Goal: Task Accomplishment & Management: Manage account settings

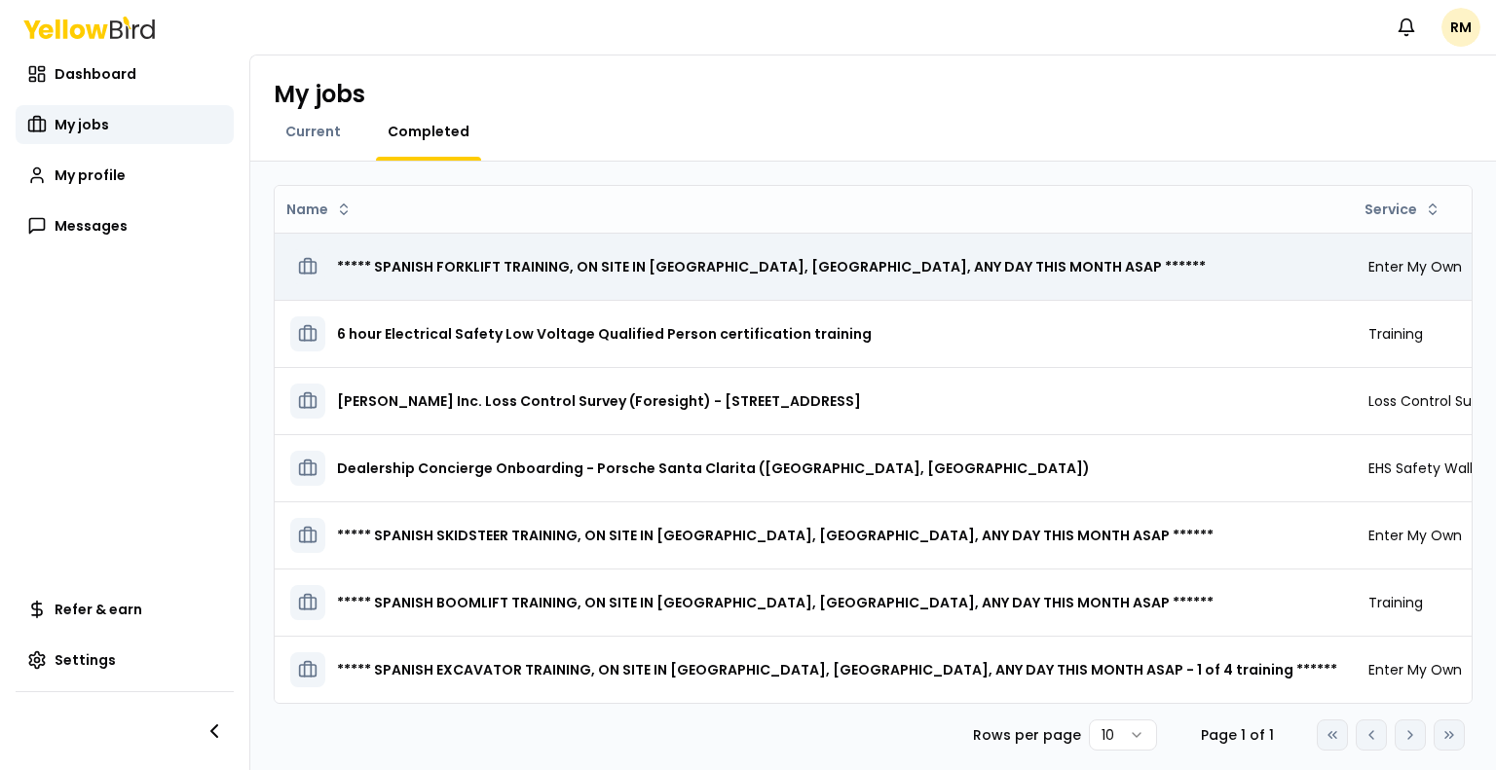
click at [535, 268] on h3 "***** SPANISH FORKLIFT TRAINING, ON SITE IN [GEOGRAPHIC_DATA], [GEOGRAPHIC_DATA…" at bounding box center [771, 266] width 869 height 35
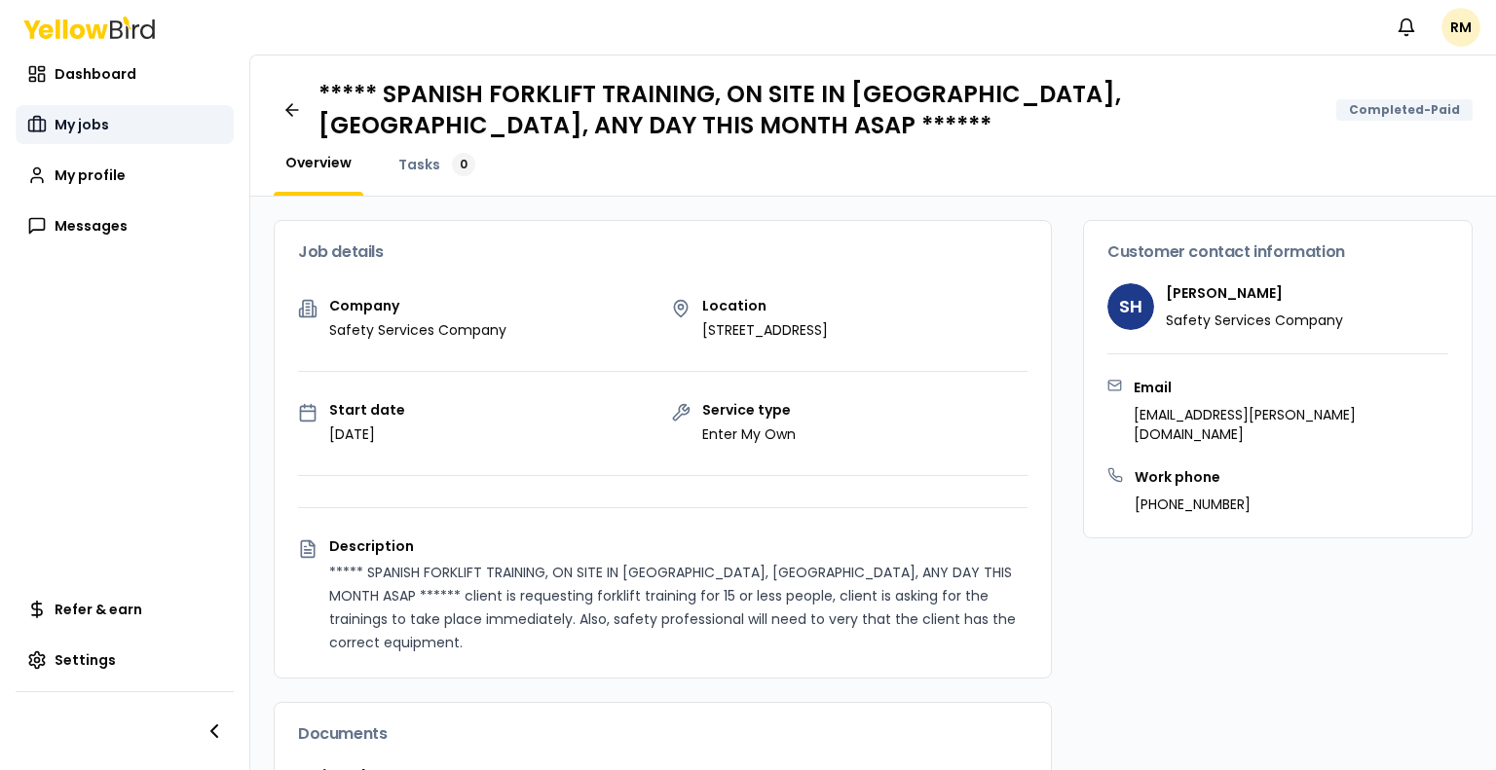
click at [96, 135] on link "My jobs" at bounding box center [125, 124] width 218 height 39
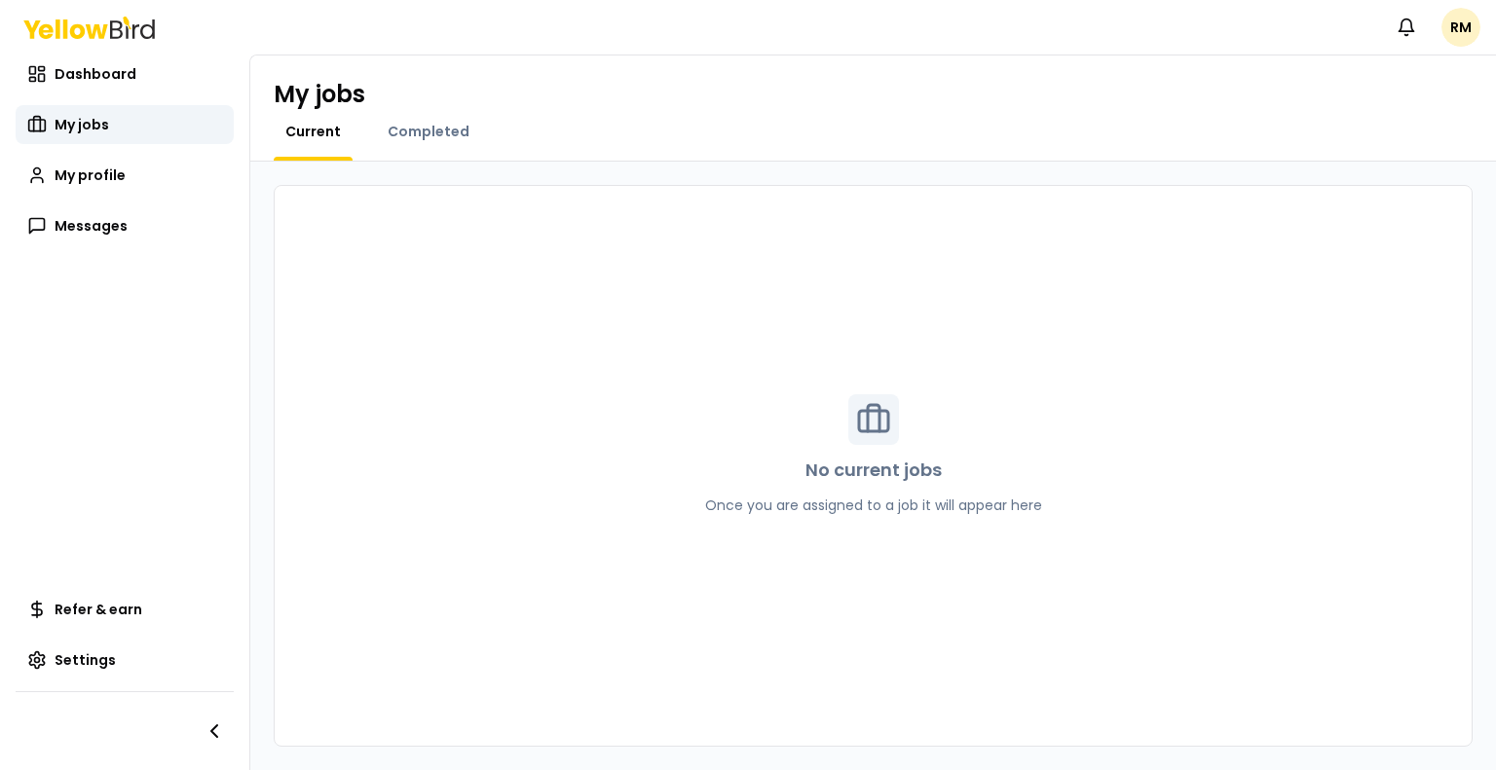
click at [428, 150] on div "Completed" at bounding box center [428, 141] width 105 height 39
click at [427, 129] on span "Completed" at bounding box center [429, 131] width 82 height 19
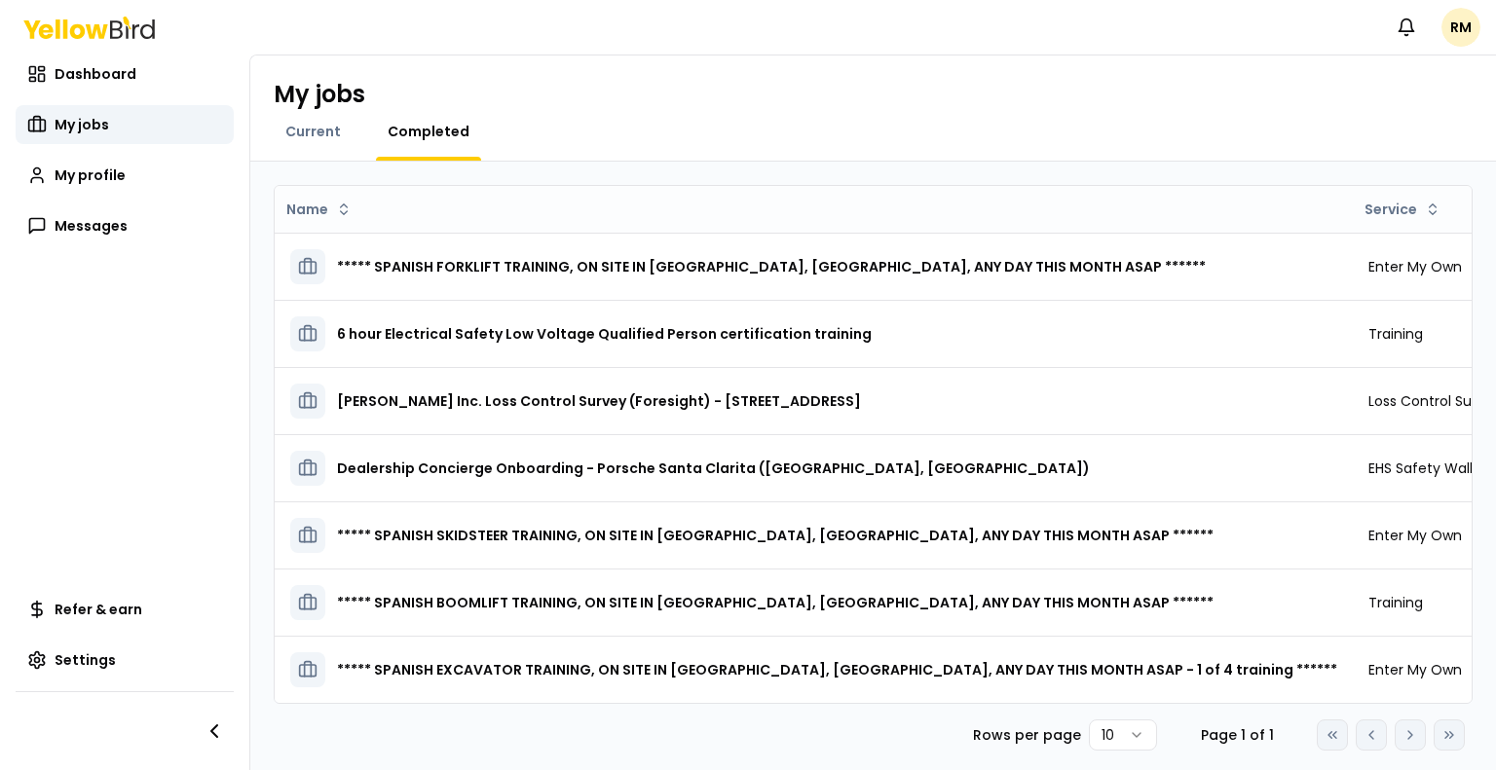
click at [304, 119] on div "My jobs Current Completed" at bounding box center [873, 109] width 1246 height 106
click at [316, 137] on span "Current" at bounding box center [313, 131] width 56 height 19
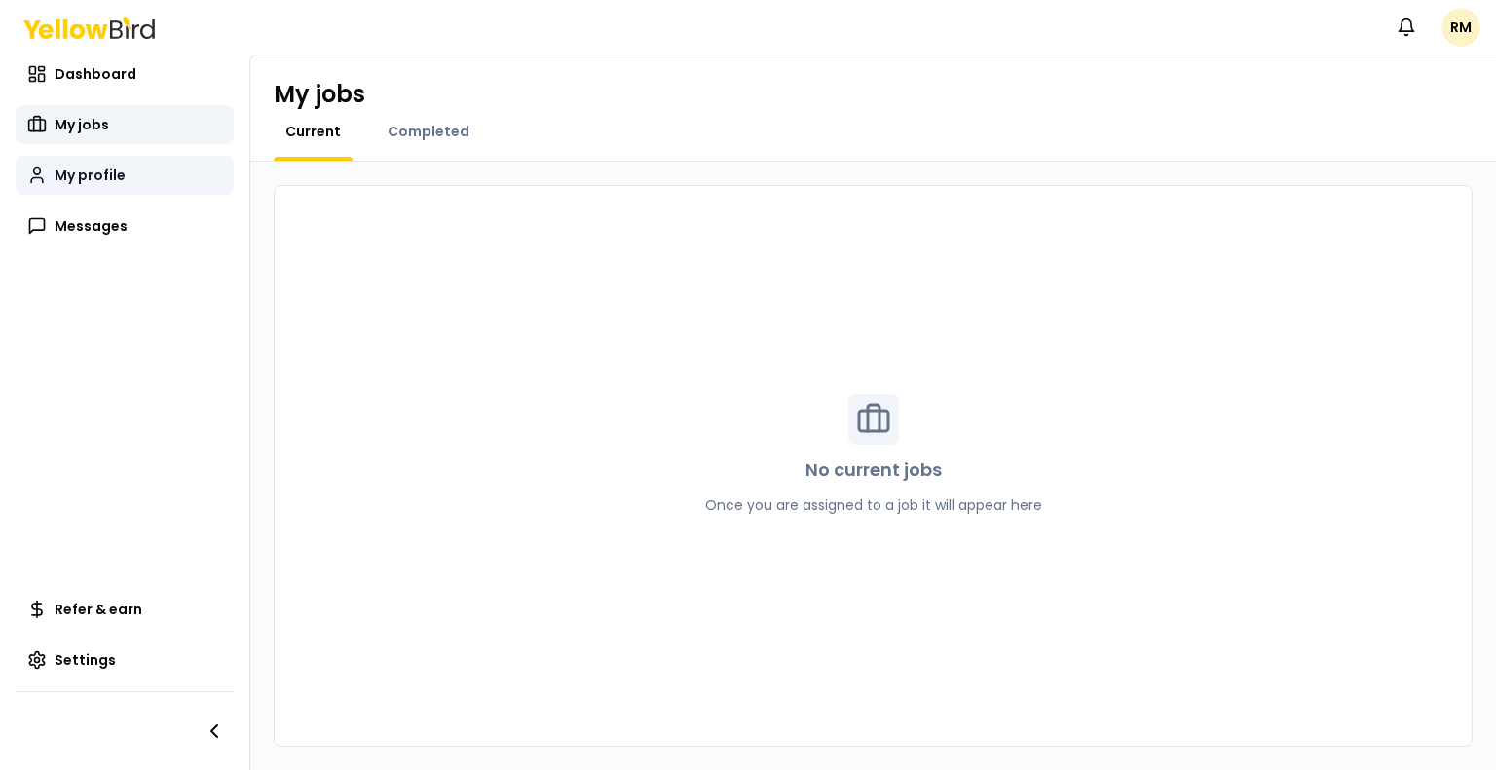
click at [119, 184] on span "My profile" at bounding box center [90, 175] width 71 height 19
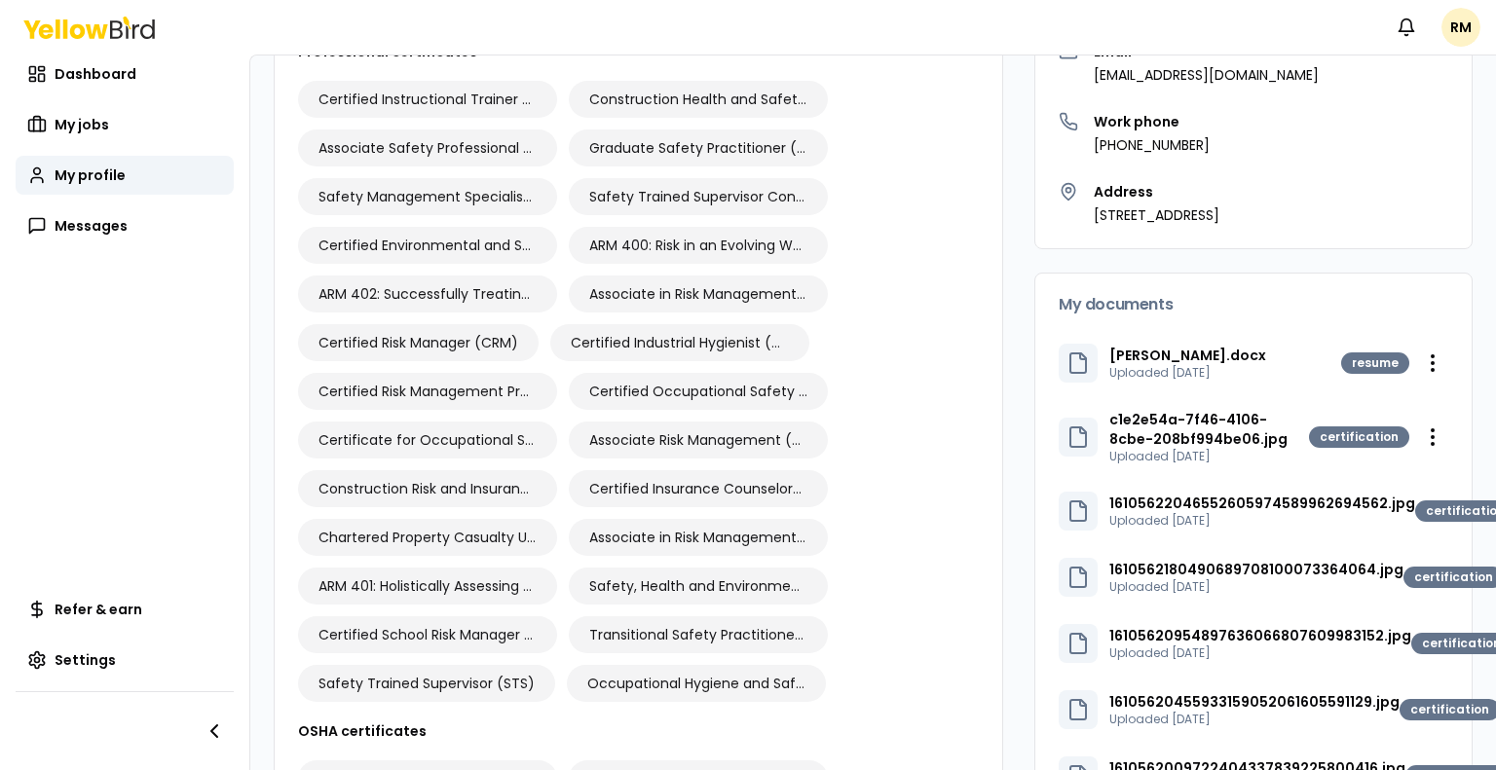
scroll to position [292, 0]
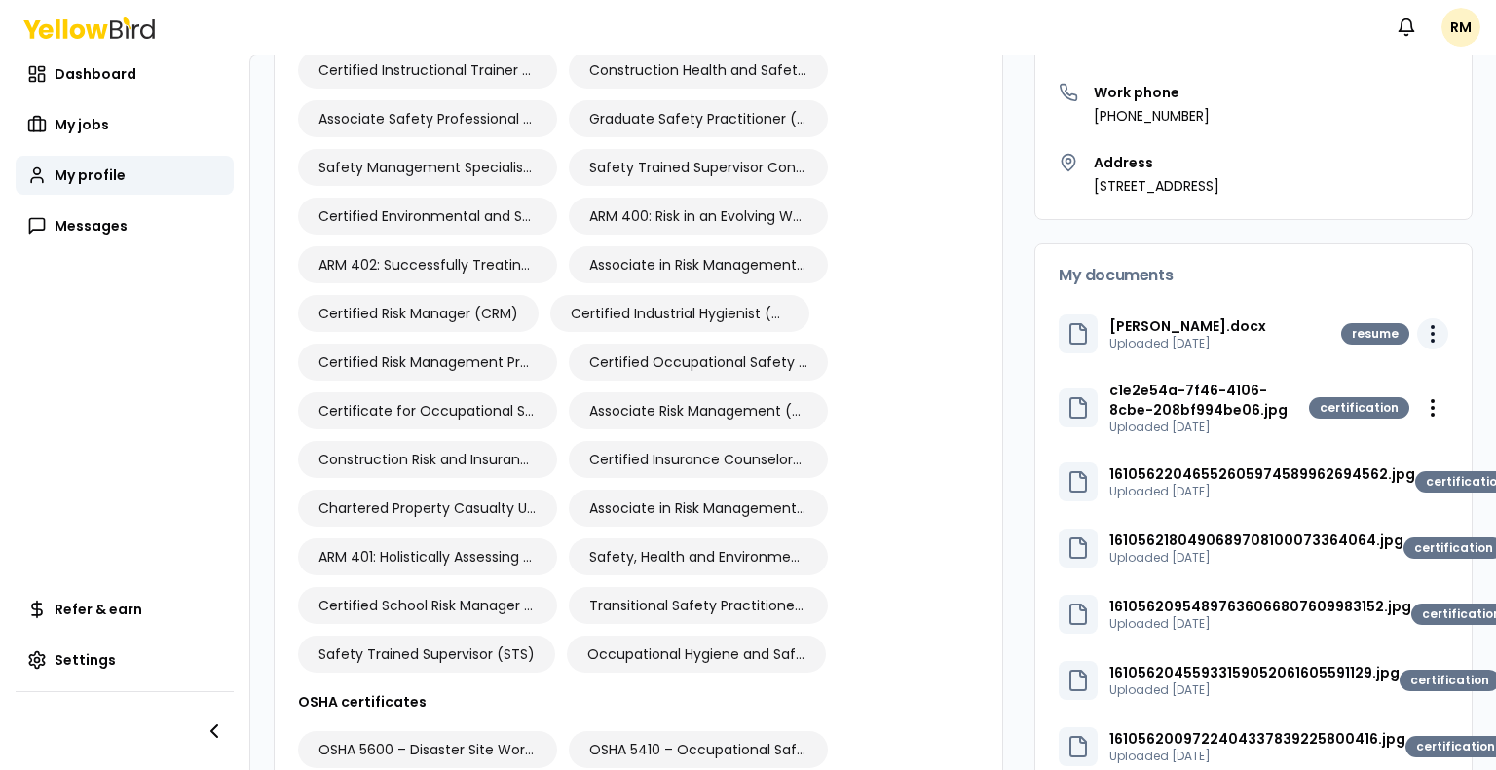
click at [1453, 331] on html "Notifications RM Dashboard My jobs My profile Messages Refer & earn Settings RM…" at bounding box center [748, 385] width 1496 height 770
click at [1409, 400] on div "Delete" at bounding box center [1412, 404] width 115 height 31
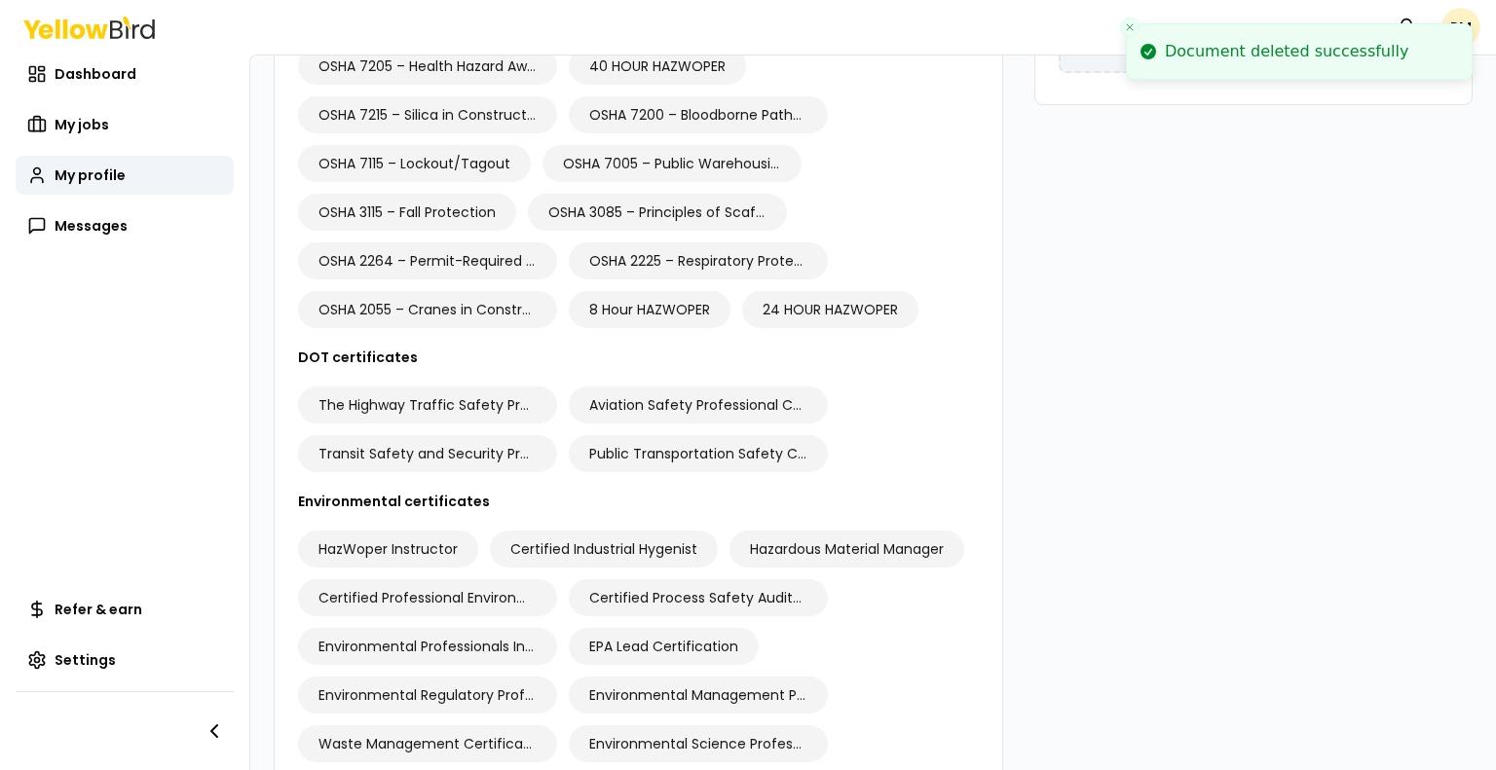
scroll to position [1266, 0]
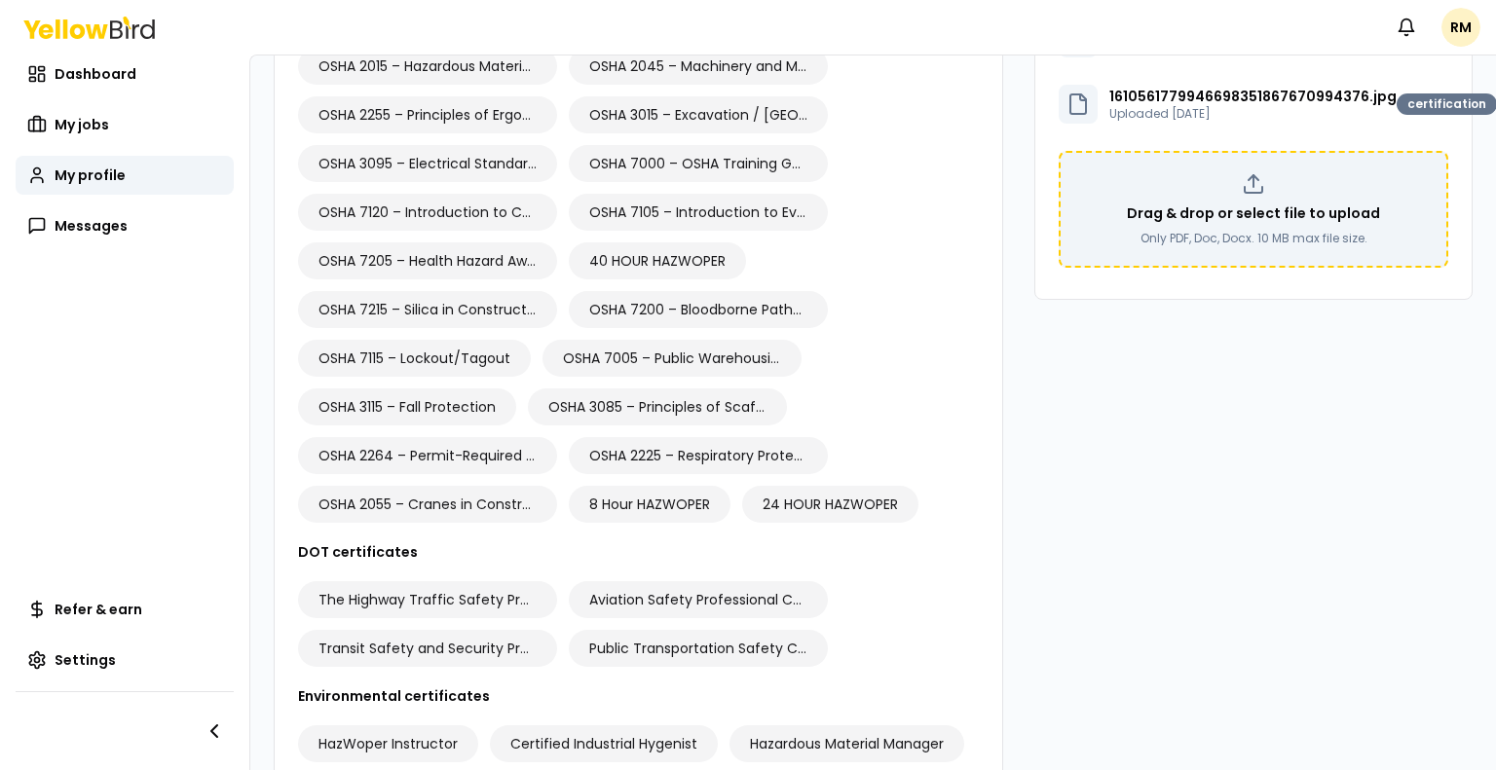
click at [1227, 226] on div "Drag & drop or select file to upload Only PDF, Doc, Docx. 10 MB max file size." at bounding box center [1253, 209] width 355 height 74
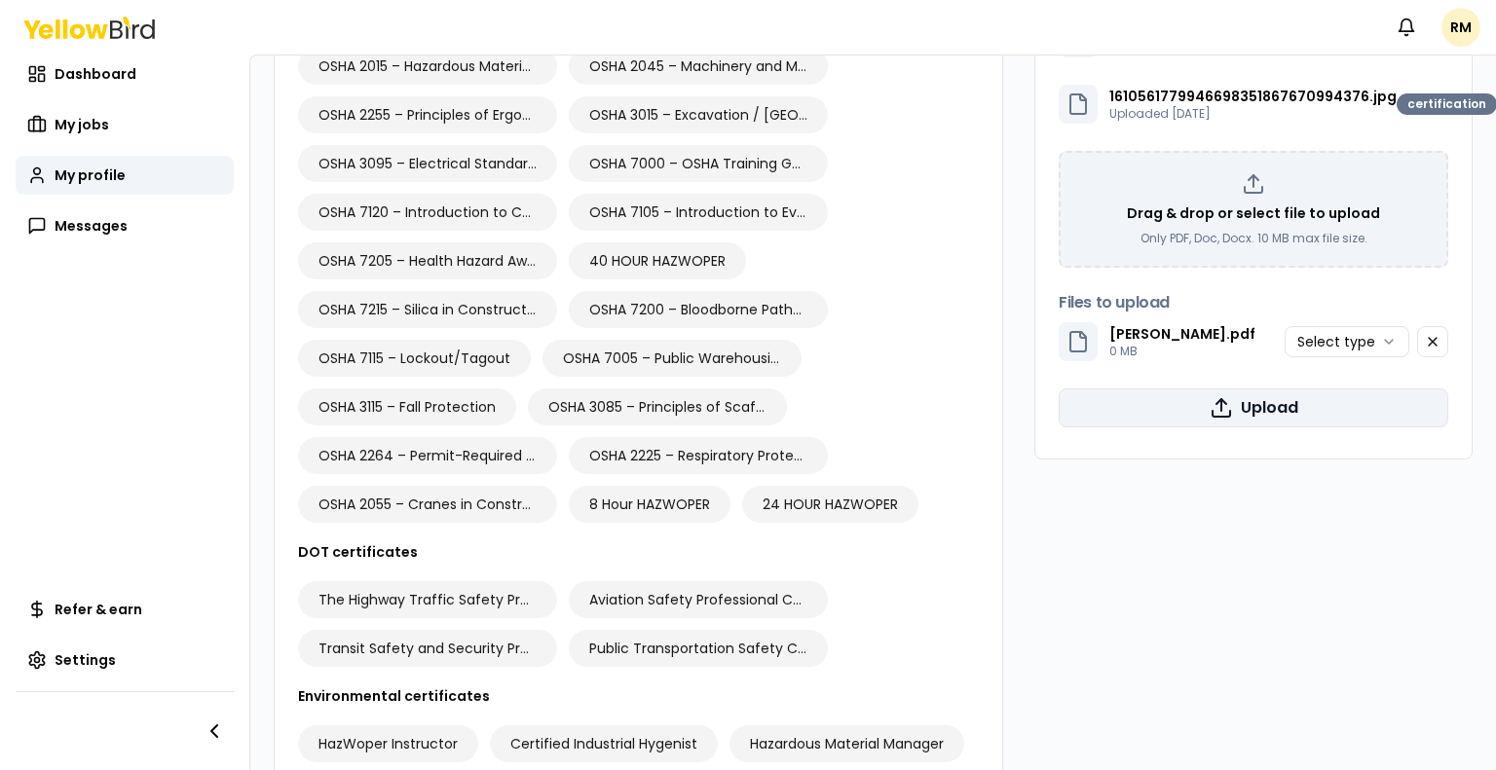
click at [1242, 409] on button "Upload" at bounding box center [1254, 408] width 390 height 39
click at [1451, 344] on html "Notifications RM Dashboard My jobs My profile Messages Refer & earn Settings RM…" at bounding box center [748, 385] width 1496 height 770
click at [1221, 413] on button "Upload" at bounding box center [1254, 408] width 390 height 39
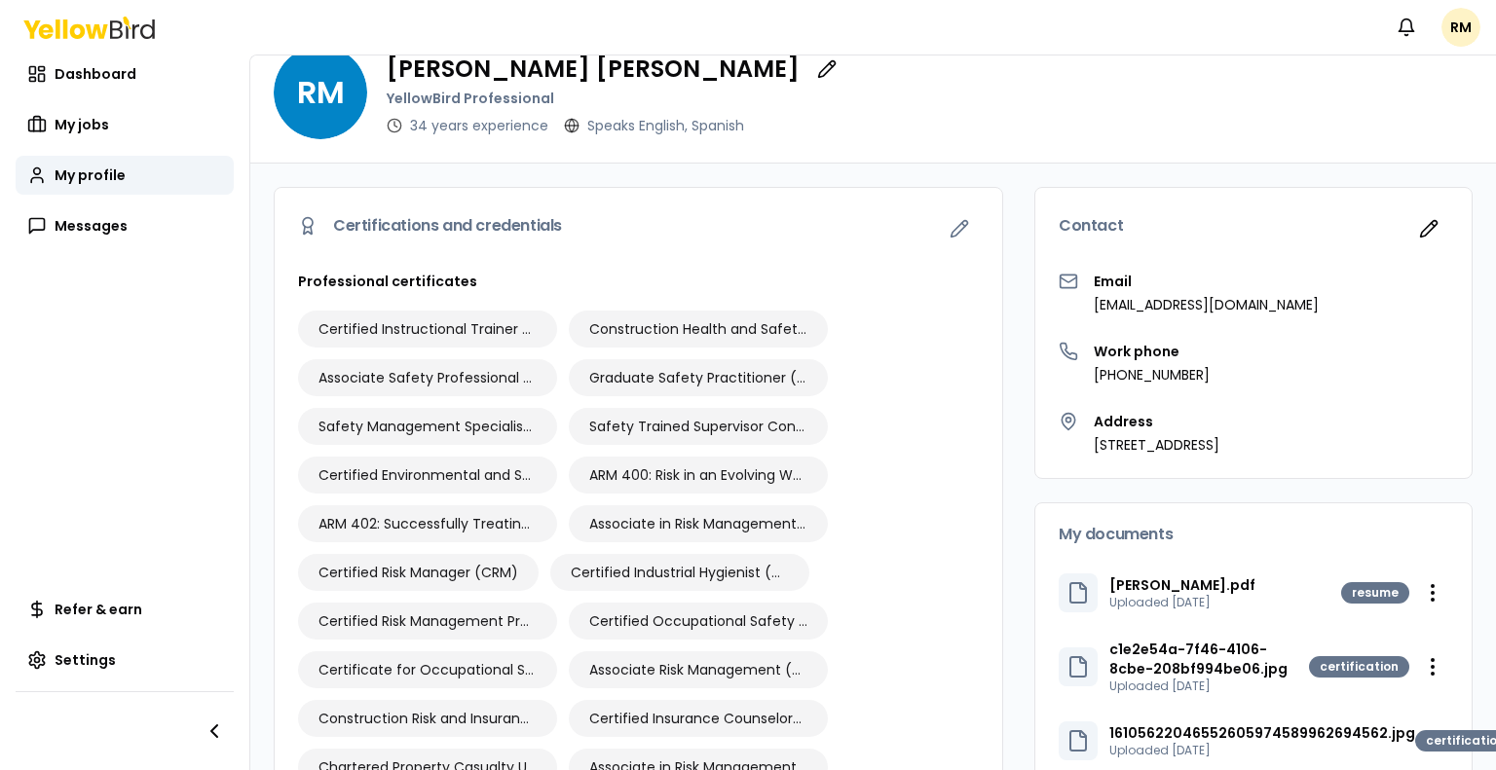
scroll to position [0, 0]
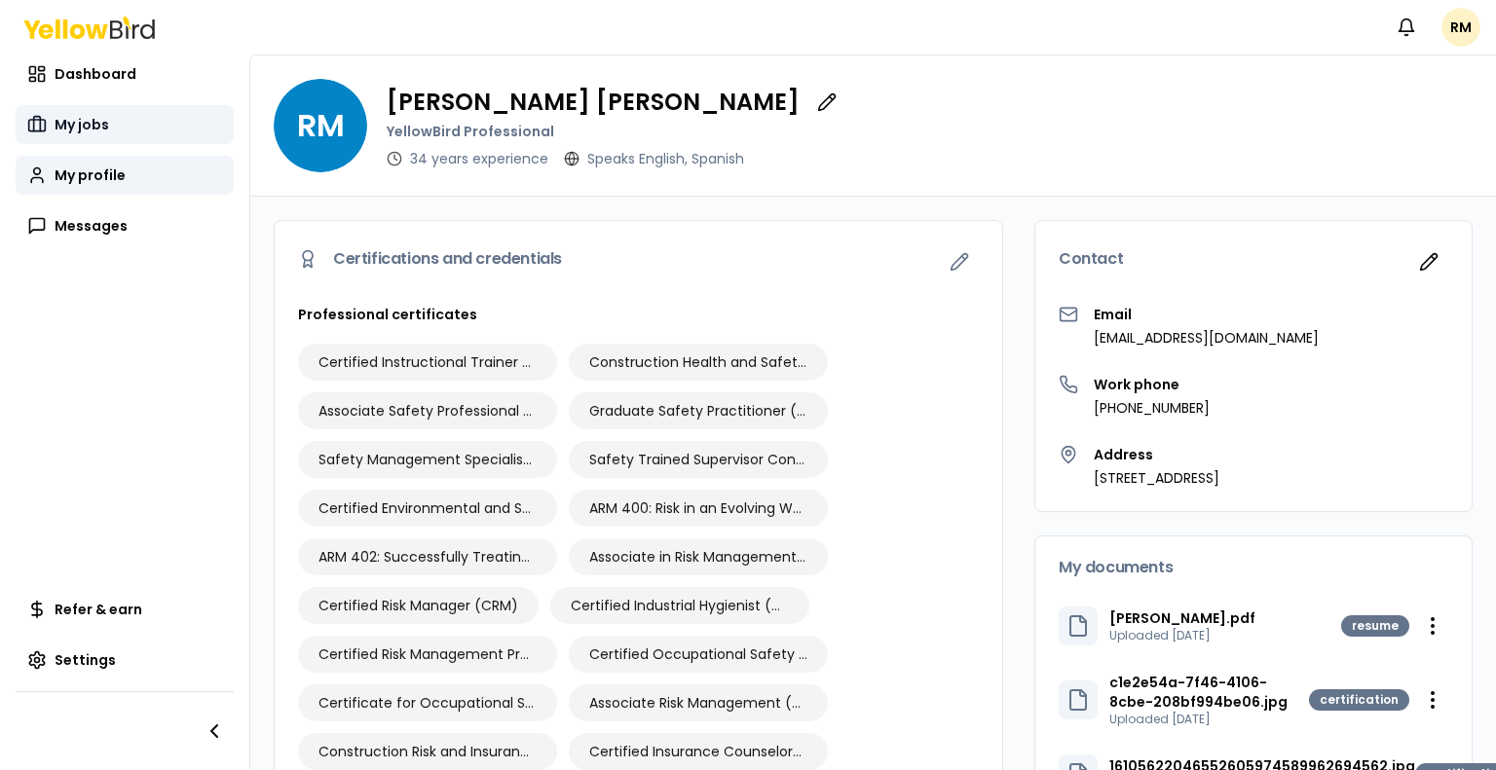
click at [62, 120] on span "My jobs" at bounding box center [82, 124] width 55 height 19
